Goal: Task Accomplishment & Management: Complete application form

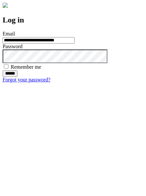
type input "**********"
click at [18, 77] on input "******" at bounding box center [10, 73] width 15 height 7
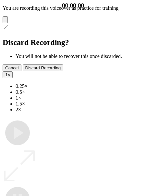
type input "**********"
